Goal: Information Seeking & Learning: Learn about a topic

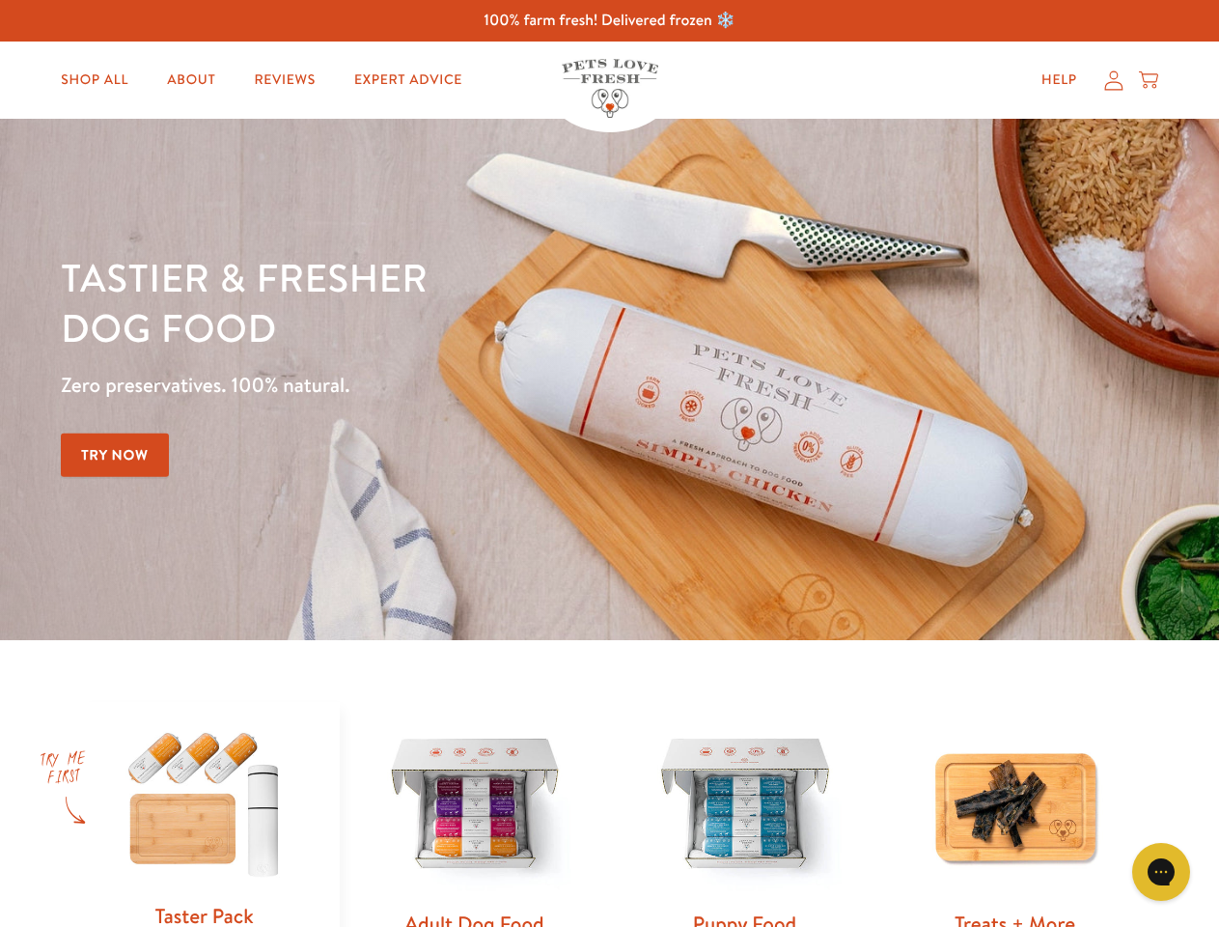
click at [609, 463] on div "Tastier & fresher dog food Zero preservatives. 100% natural. Try Now" at bounding box center [427, 379] width 732 height 255
click at [1161, 872] on icon "Open gorgias live chat" at bounding box center [1161, 871] width 18 height 18
